Goal: Information Seeking & Learning: Compare options

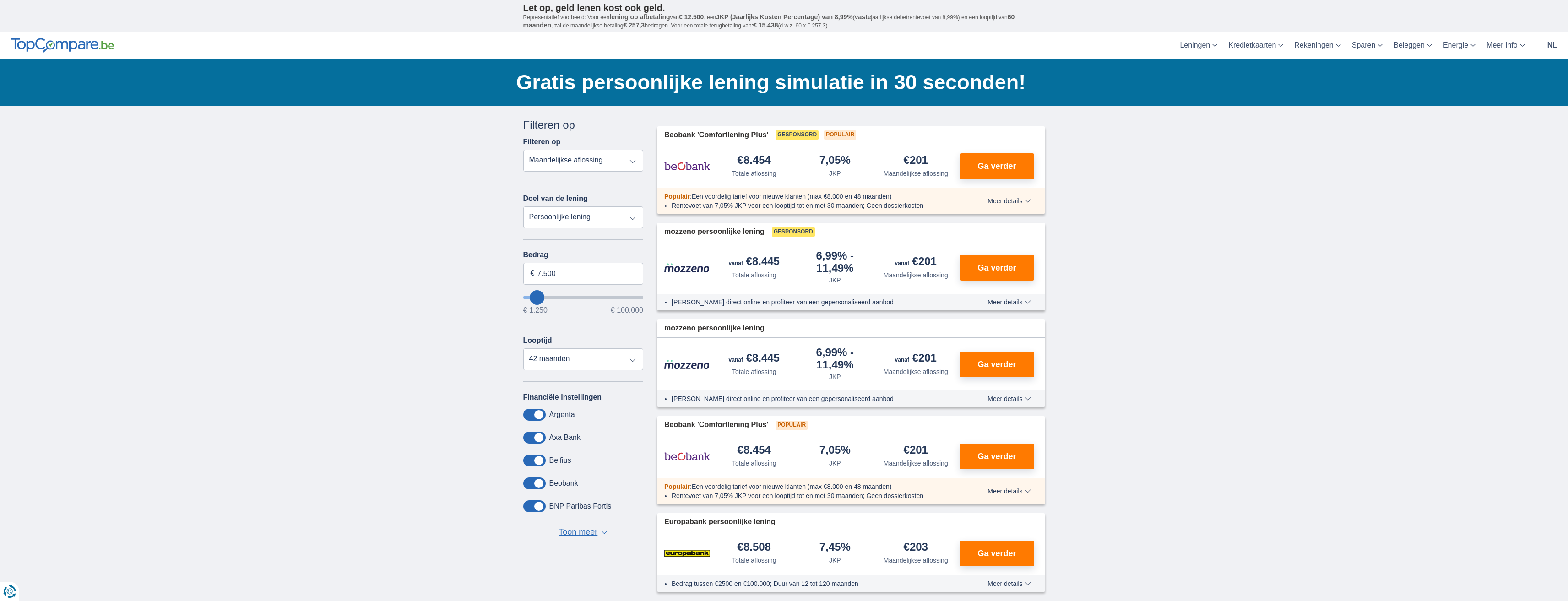
type input "8.250"
type input "8250"
type input "7.250"
type input "6250"
type input "6.250"
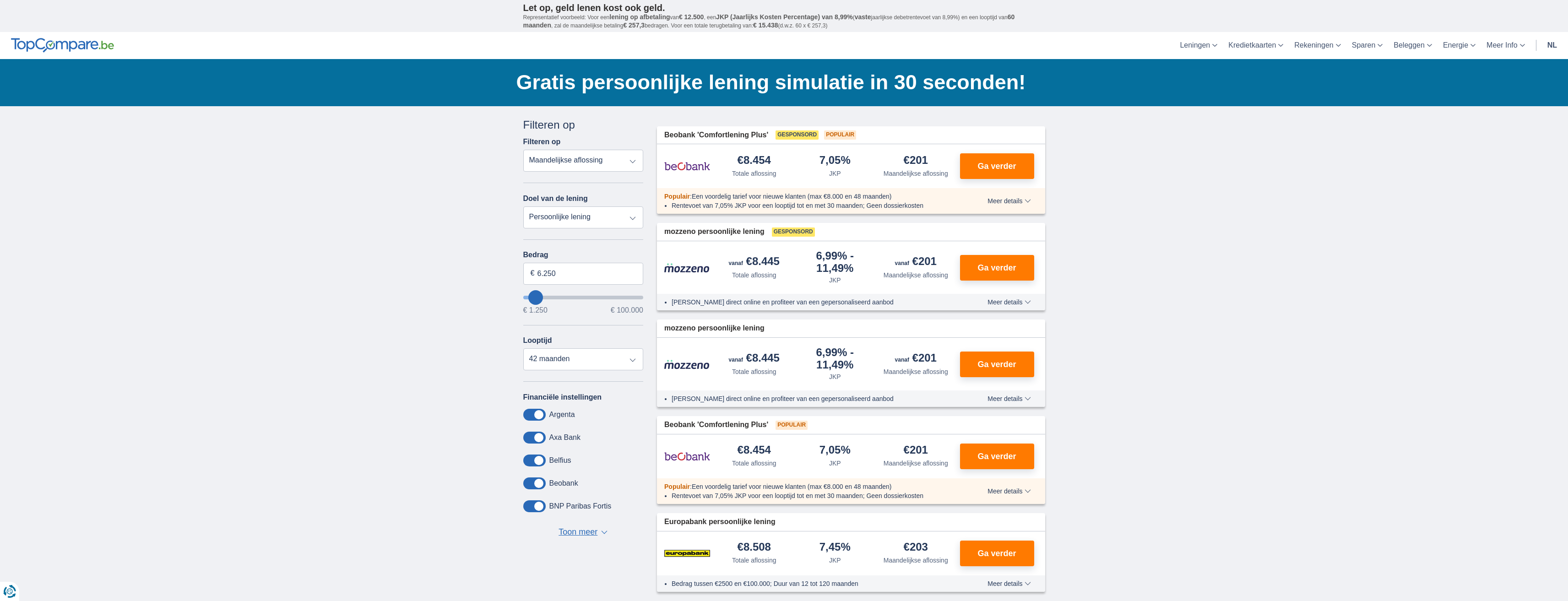
select select "42"
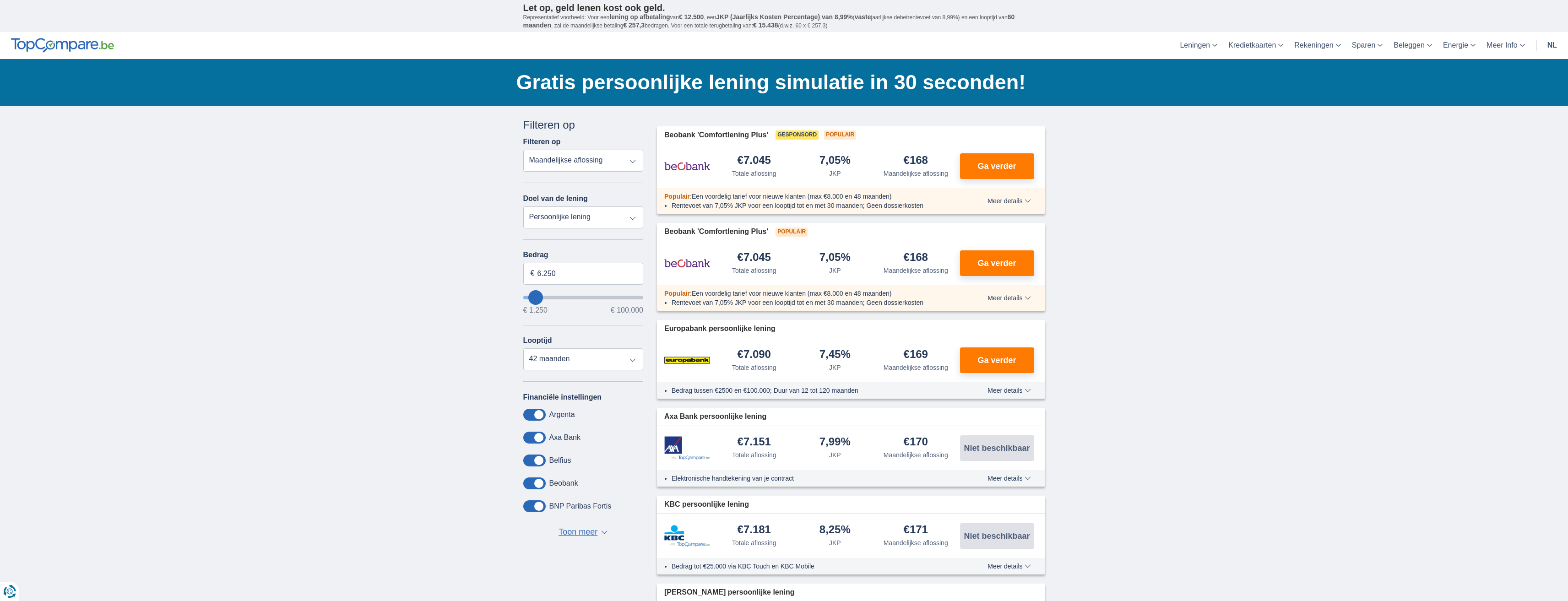
type input "3.250"
type input "3250"
select select "30"
type input "2.250"
type input "2250"
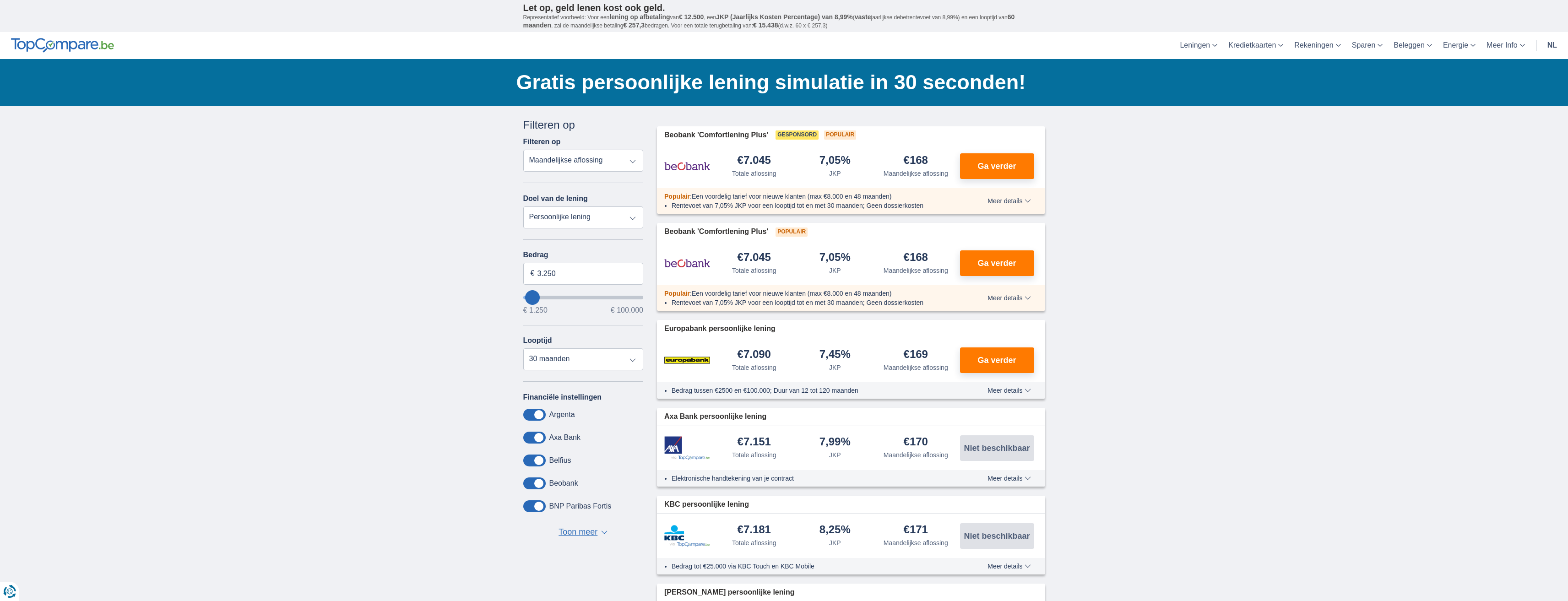
select select "24"
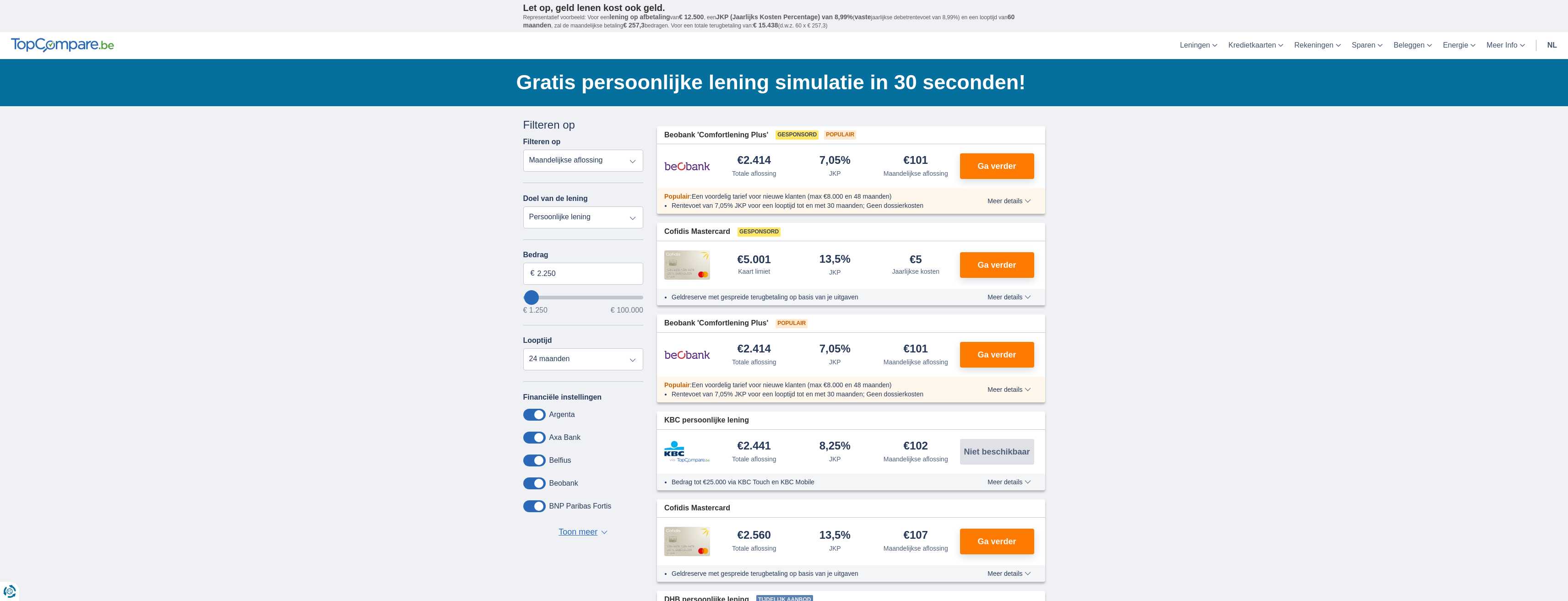
type input "1250"
click at [617, 166] on select "Totale aflossing JKP Maandelijkse aflossing" at bounding box center [583, 161] width 120 height 22
click at [560, 274] on input "1.250" at bounding box center [583, 274] width 120 height 22
type input "1.701"
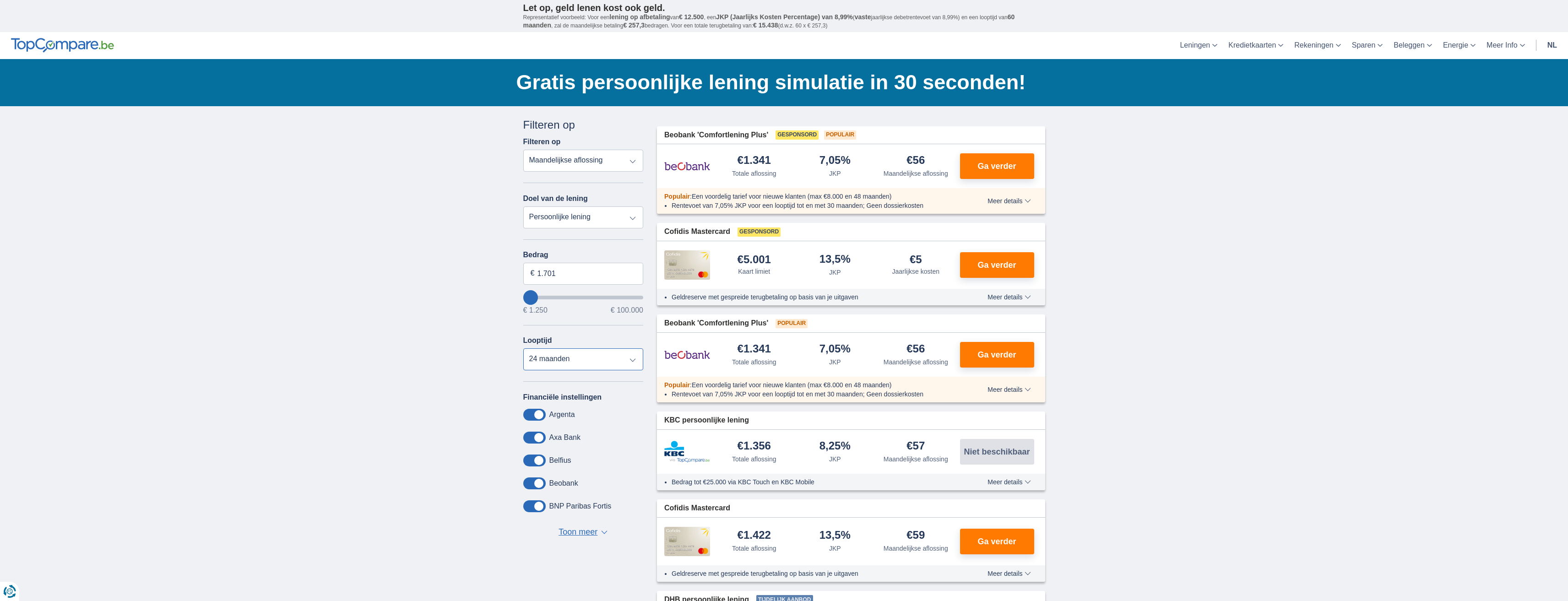
type input "1250"
click at [564, 272] on input "1.701" at bounding box center [583, 274] width 120 height 22
type input "1"
type input "2.000"
type input "2250"
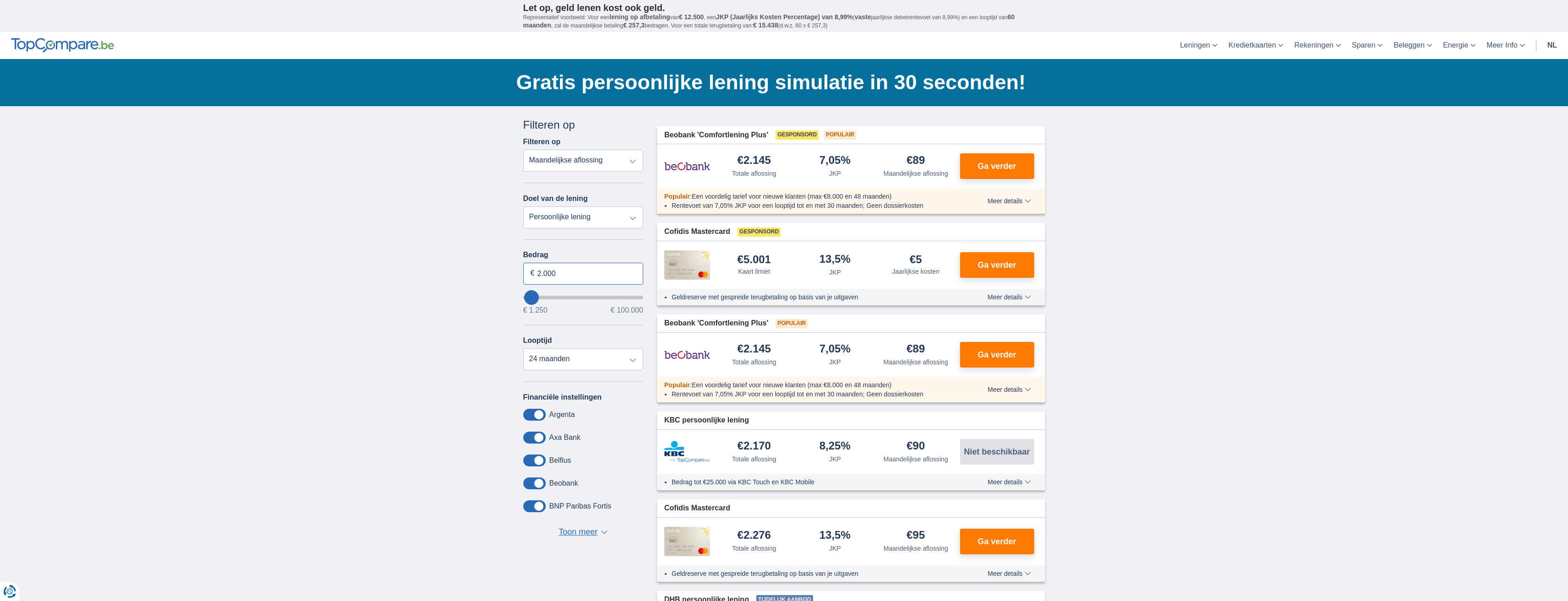
click at [573, 273] on input "2.000" at bounding box center [583, 274] width 120 height 22
type input "2.501"
type input "2250"
select select "30"
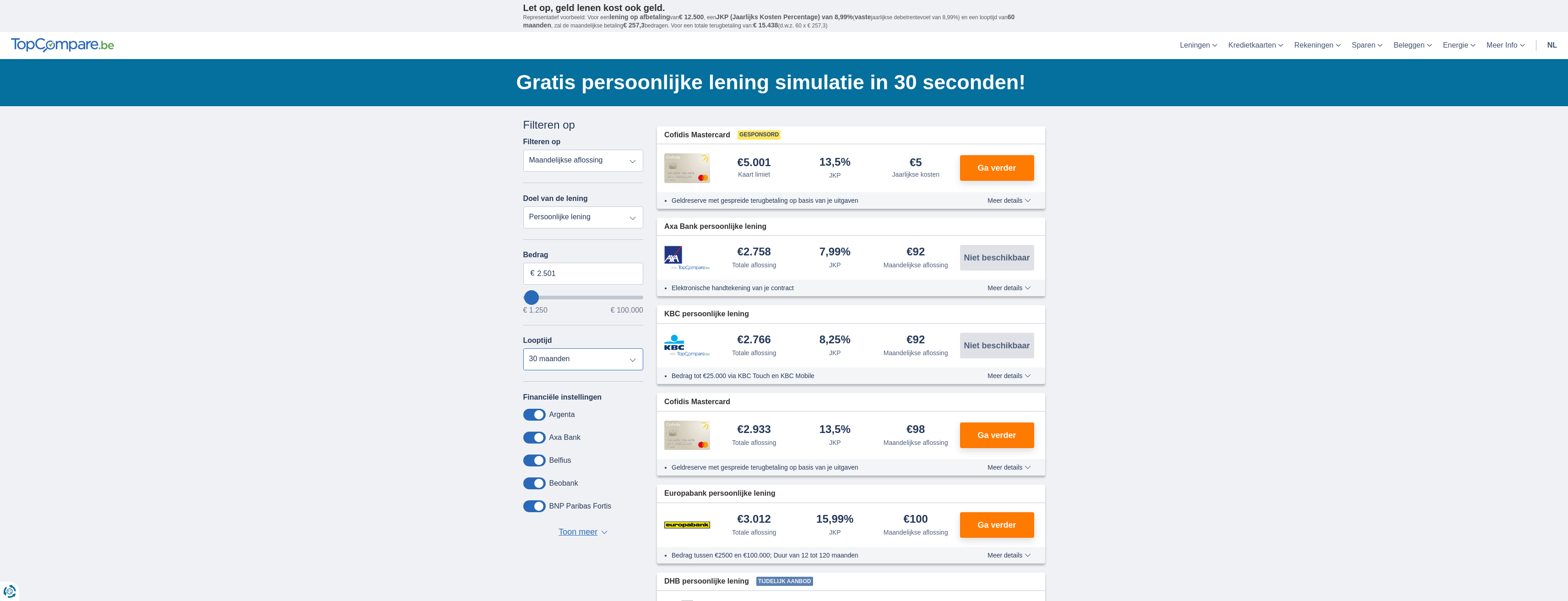
click at [523, 348] on select "12 maanden 18 maanden 24 maanden 30 maanden" at bounding box center [583, 359] width 120 height 22
click at [561, 272] on input "2.501" at bounding box center [583, 274] width 120 height 22
type input "2"
type input "1.250"
type input "1250"
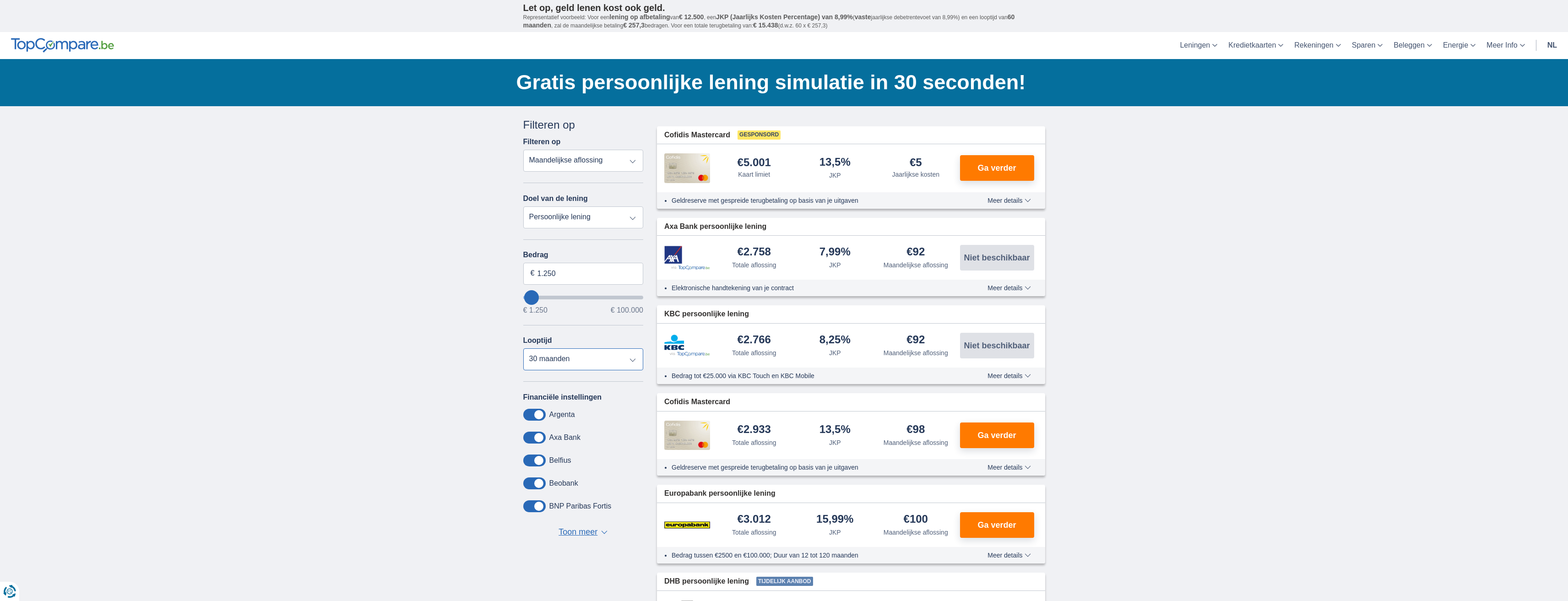
select select "24"
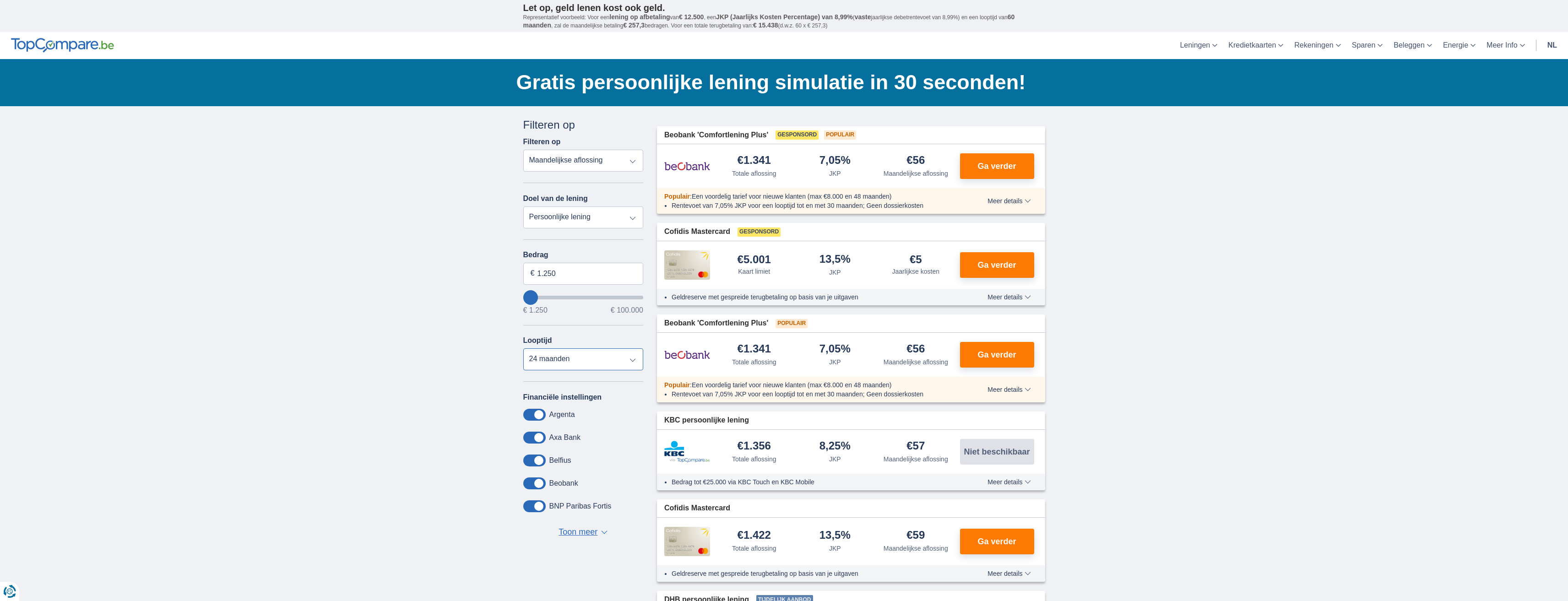
click at [523, 348] on select "12 maanden 18 maanden 24 maanden" at bounding box center [583, 359] width 120 height 22
